Goal: Information Seeking & Learning: Understand process/instructions

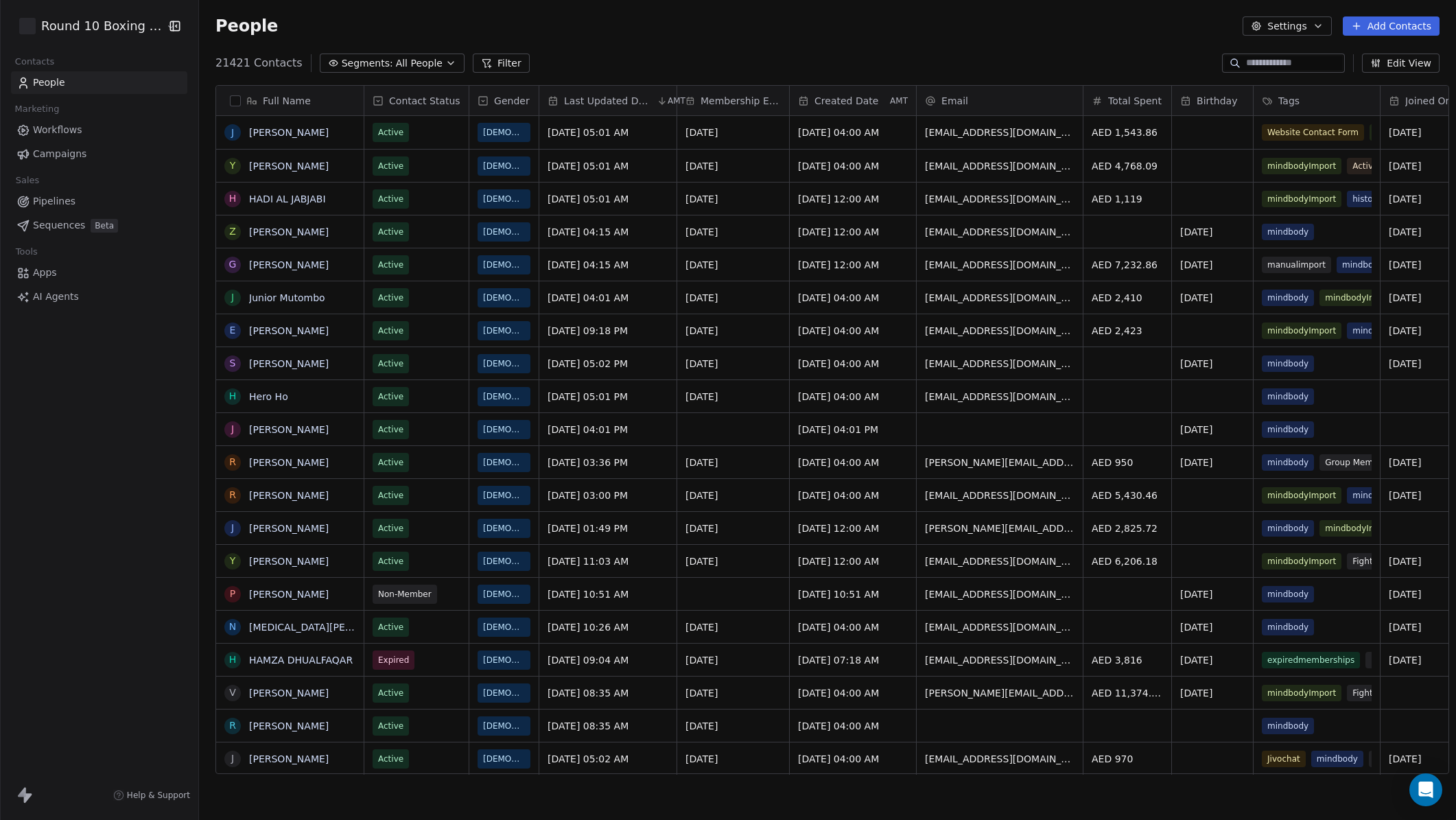
scroll to position [711, 1256]
click at [125, 460] on div "Round 10 Boxing Club Contacts People Marketing Workflows Campaigns Sales Pipeli…" at bounding box center [99, 410] width 199 height 820
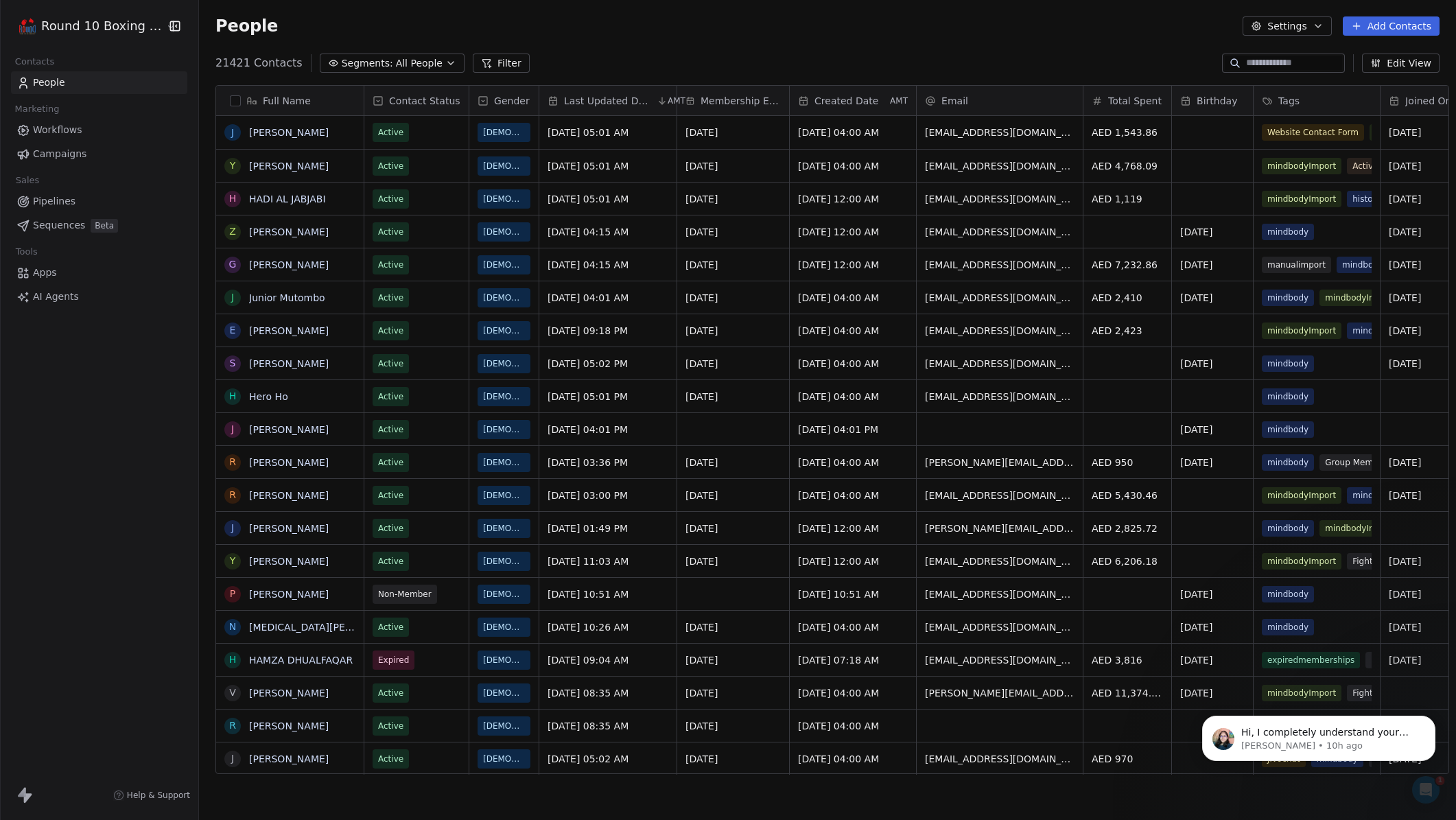
scroll to position [0, 0]
click at [1374, 736] on p "Hi, I completely understand your frustration and disappointment. You're right—w…" at bounding box center [1329, 733] width 177 height 14
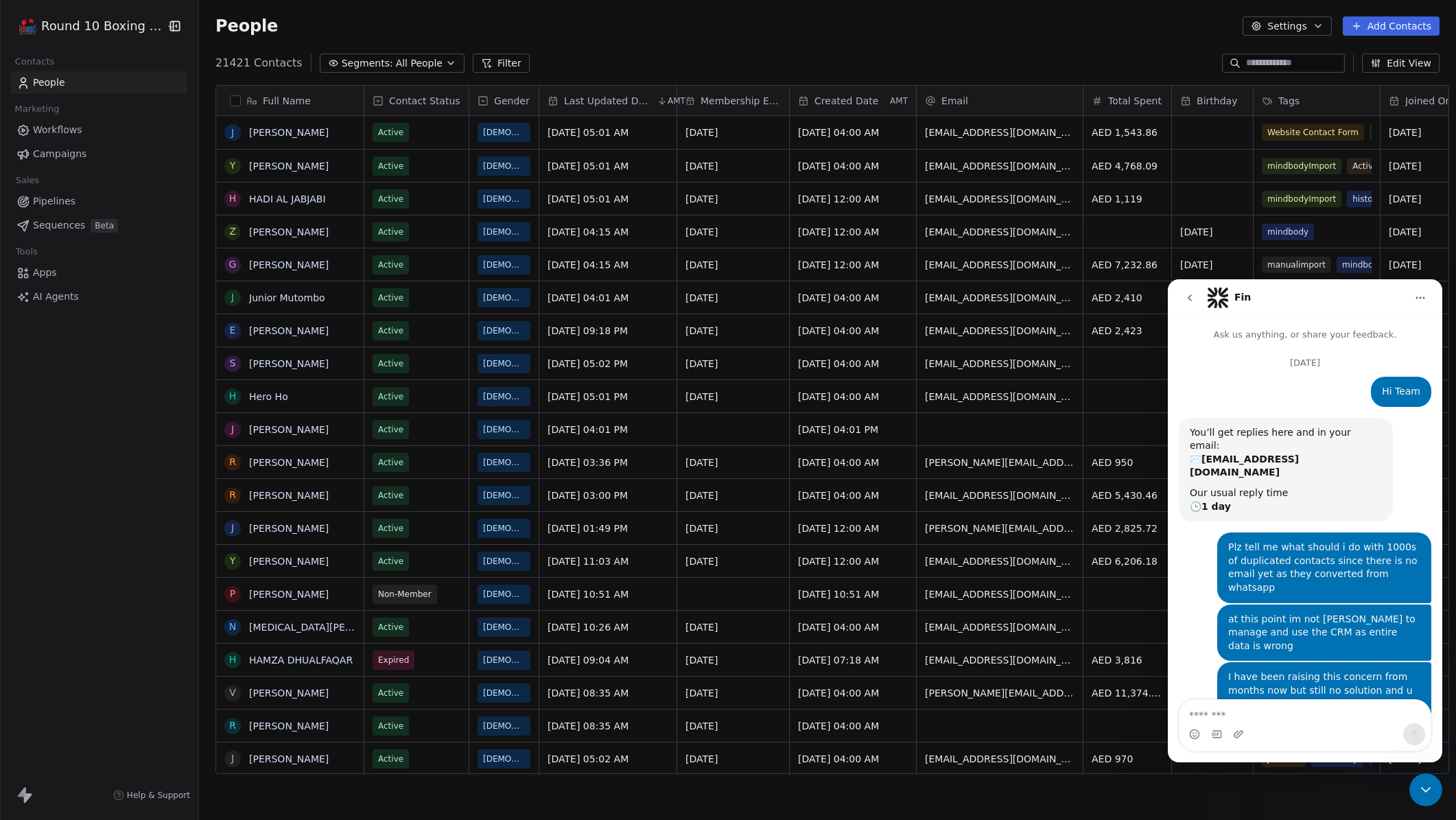
scroll to position [2, 0]
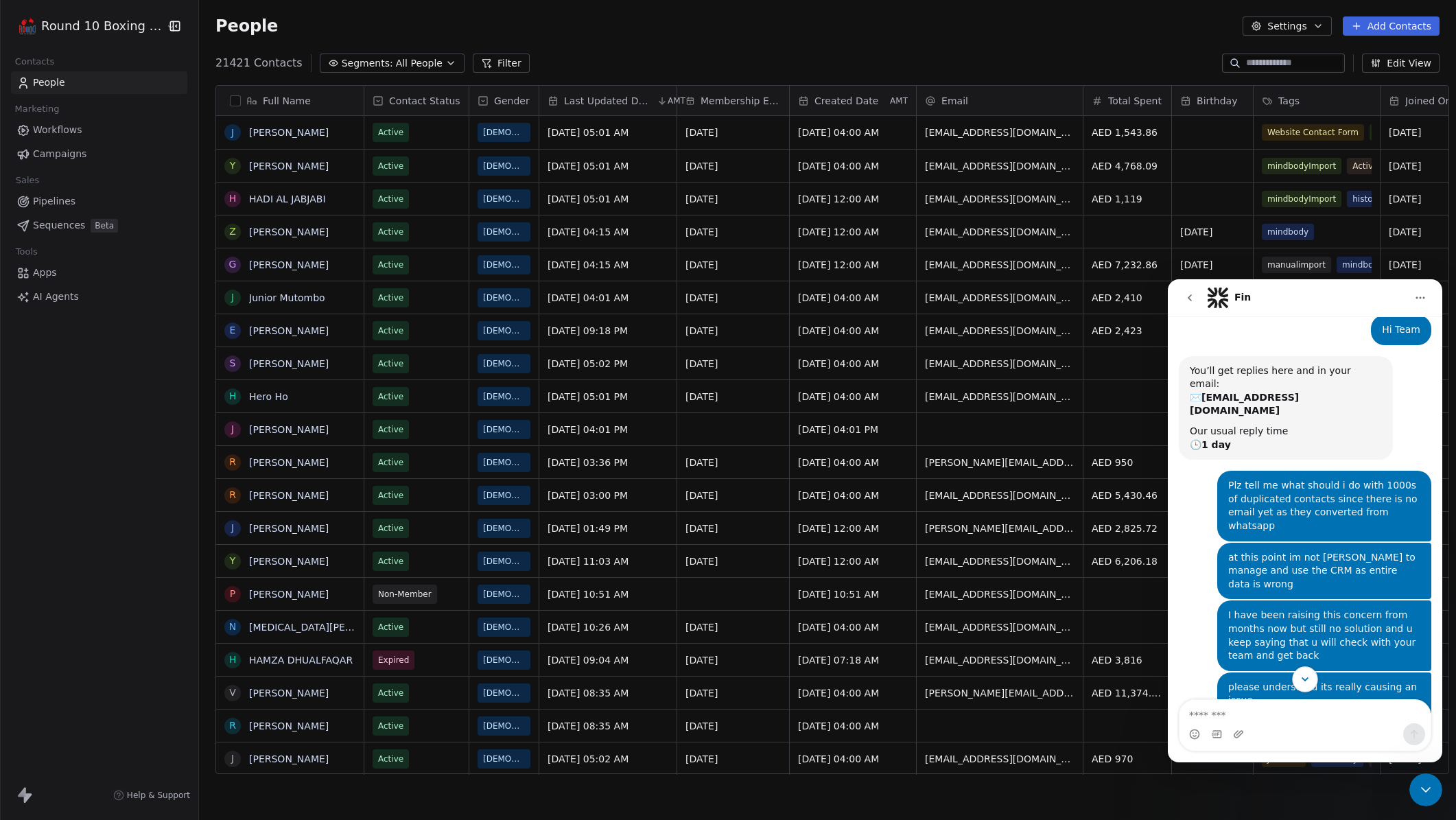
click at [1309, 678] on icon "Scroll to bottom" at bounding box center [1305, 679] width 12 height 12
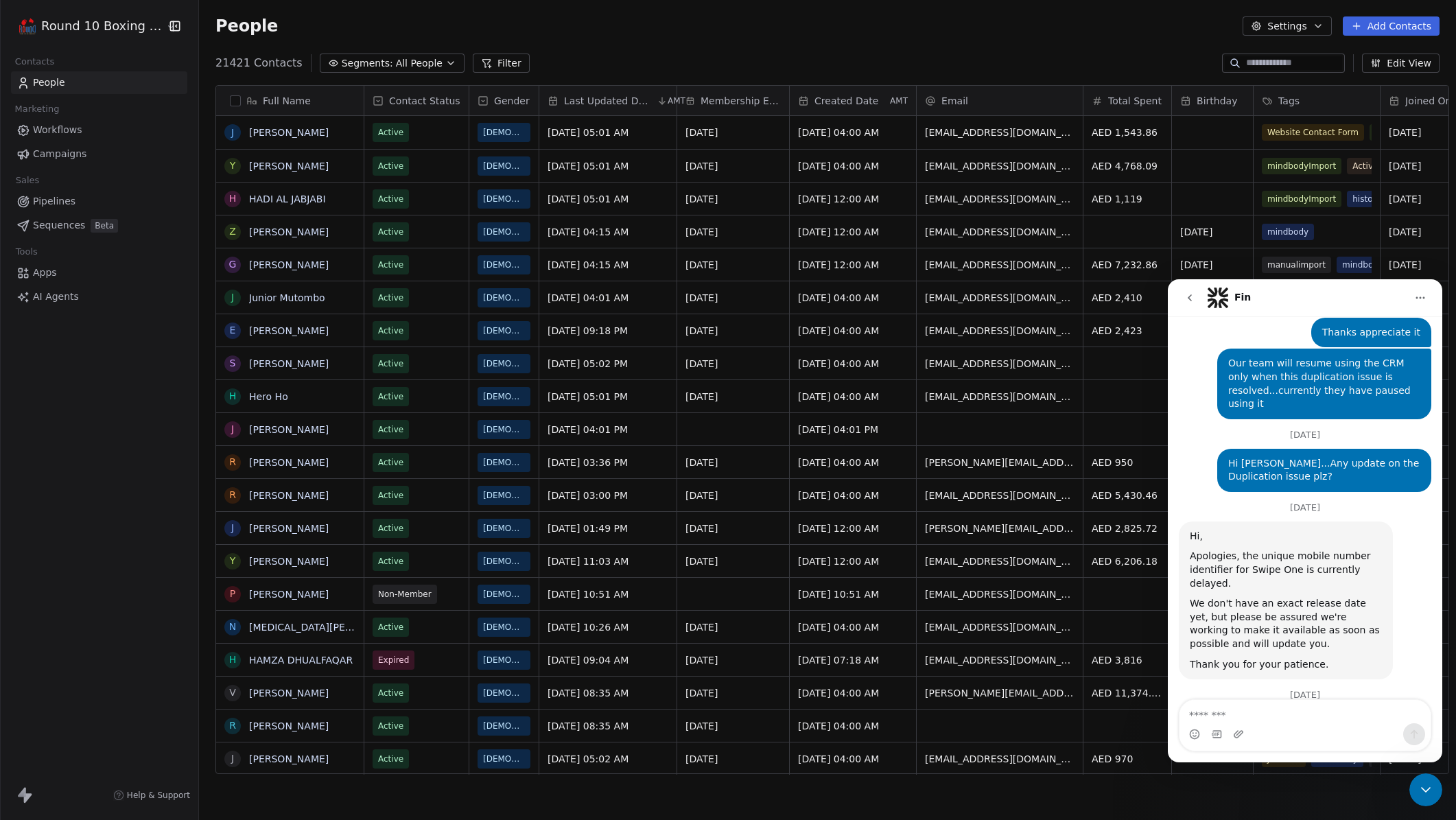
scroll to position [5139, 0]
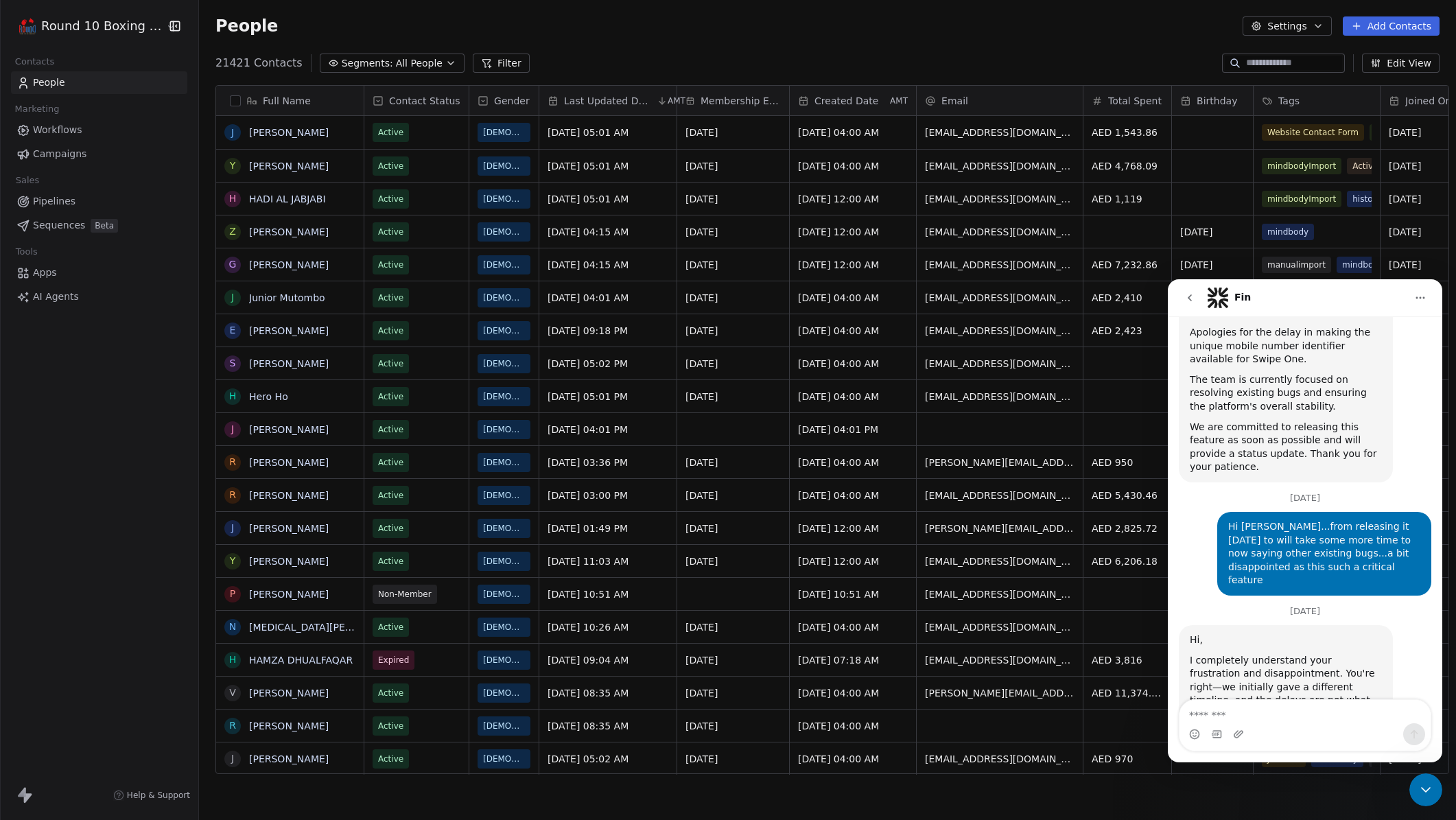
click at [1425, 778] on div "Close Intercom Messenger" at bounding box center [1425, 789] width 33 height 33
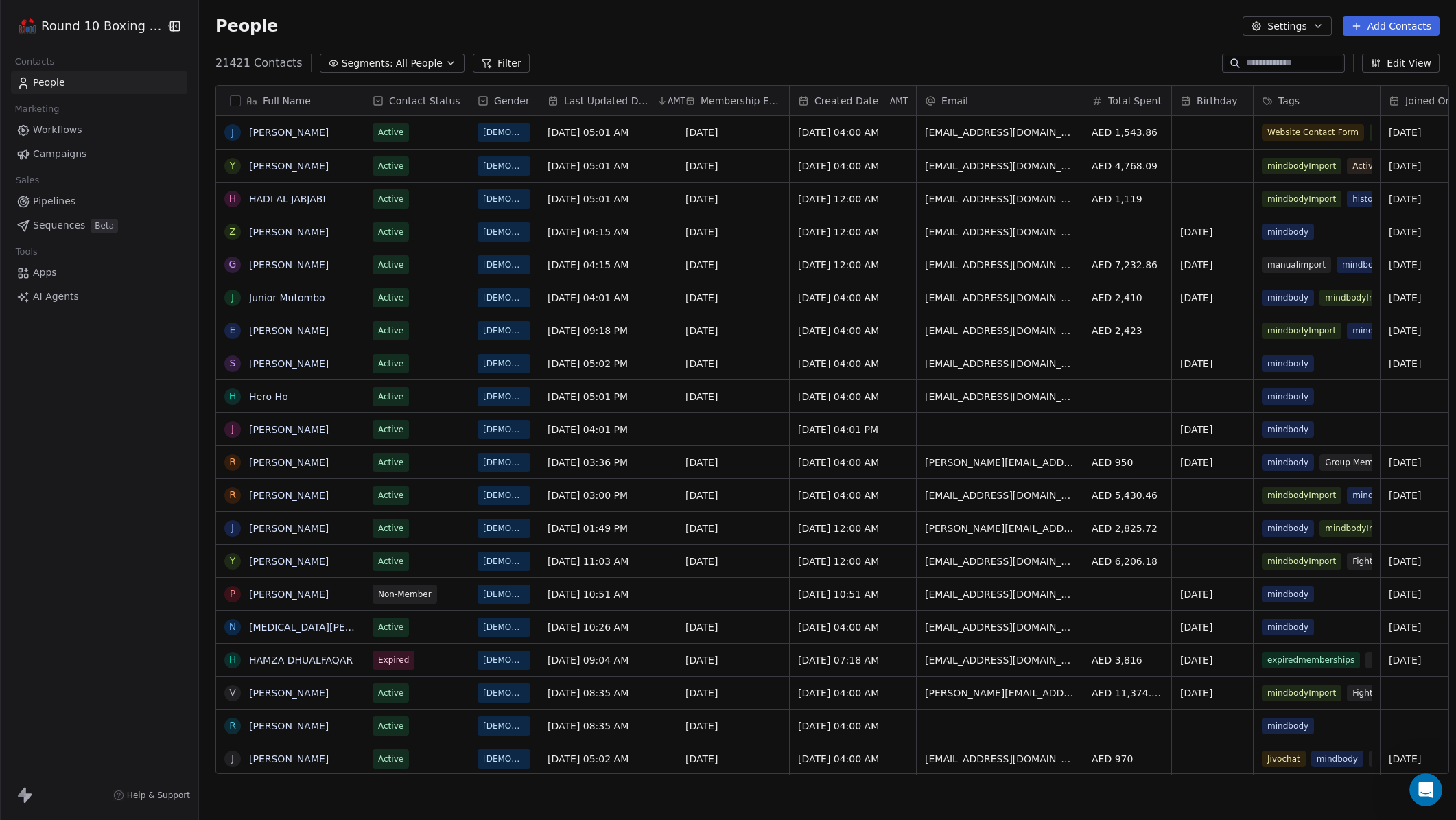
click at [117, 397] on div "Round 10 Boxing Club Contacts People Marketing Workflows Campaigns Sales Pipeli…" at bounding box center [99, 410] width 199 height 820
click at [91, 297] on link "AI Agents" at bounding box center [99, 296] width 176 height 23
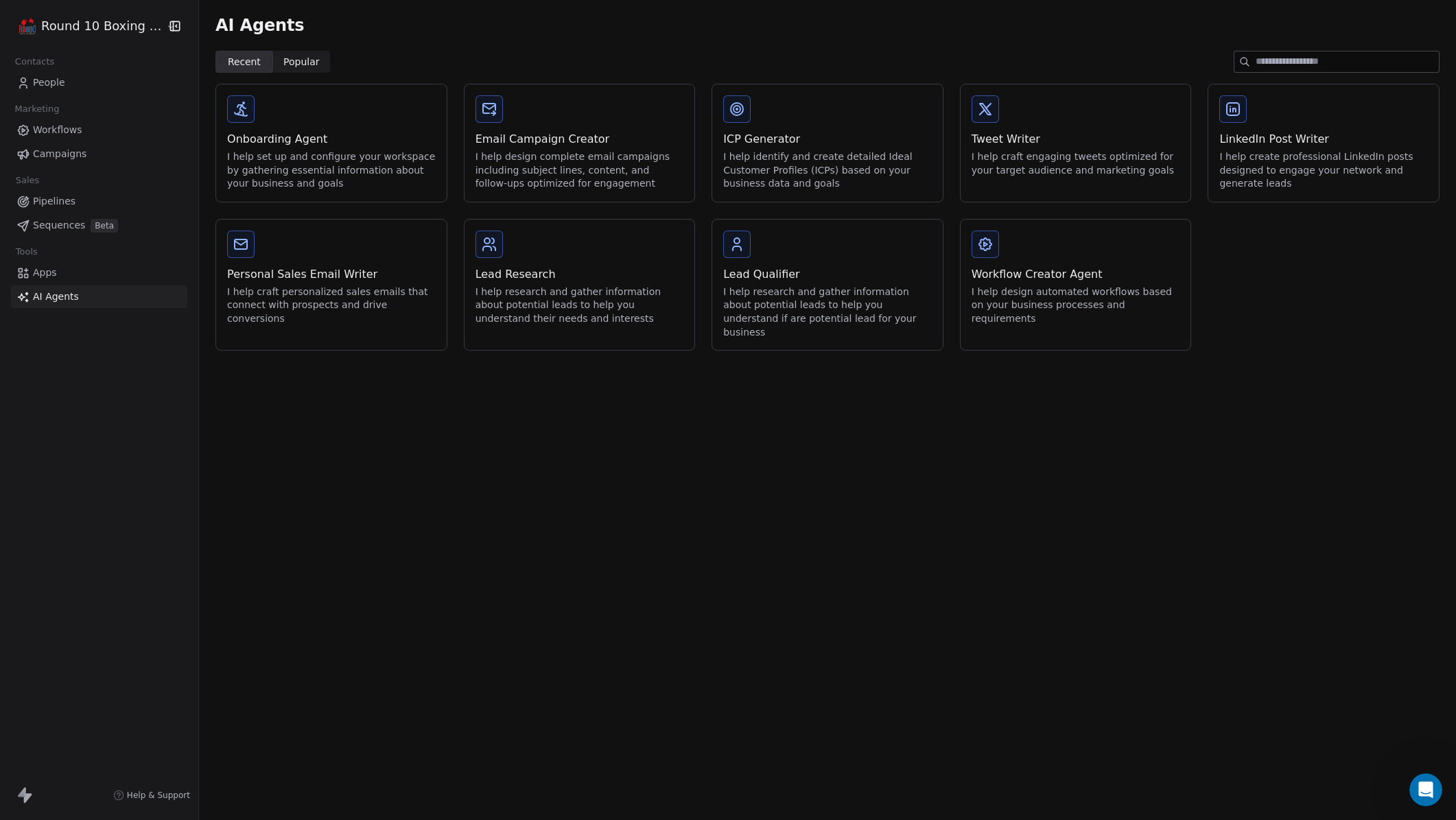
click at [67, 271] on link "Apps" at bounding box center [99, 272] width 176 height 23
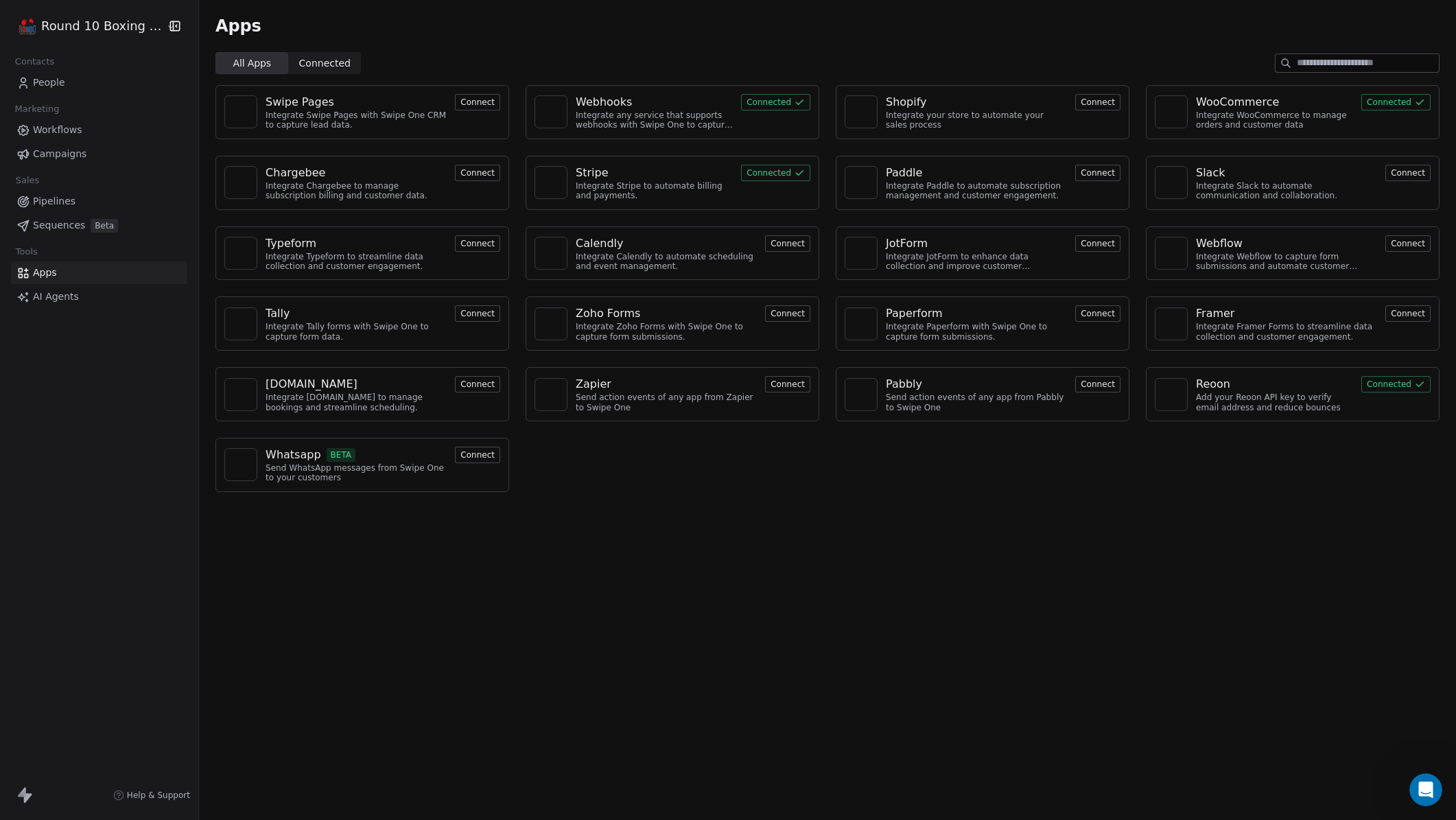
click at [381, 453] on div "Whatsapp BETA" at bounding box center [355, 455] width 181 height 17
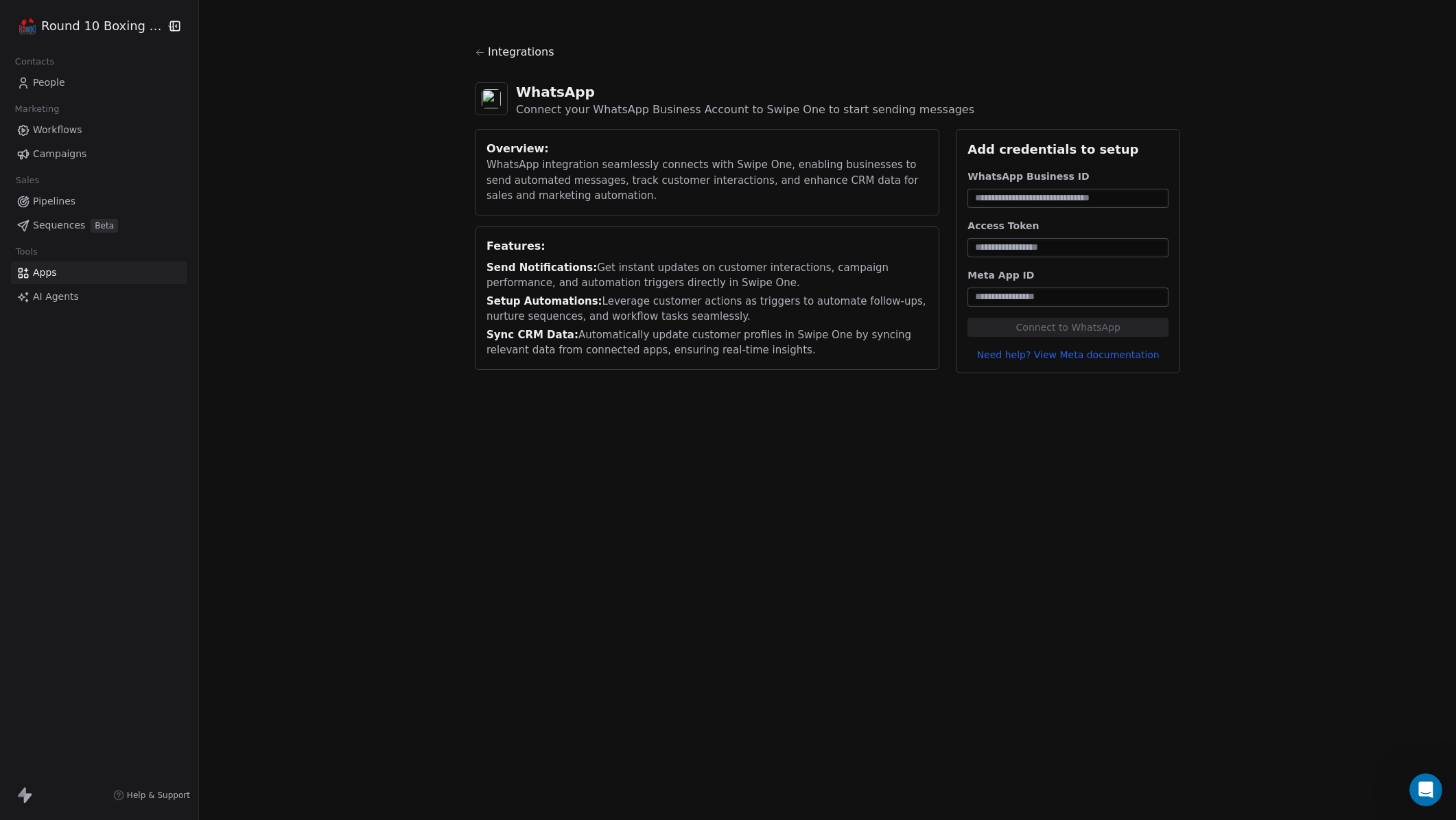
click at [1096, 356] on link "Need help? View Meta documentation" at bounding box center [1068, 355] width 201 height 14
